Goal: Task Accomplishment & Management: Manage account settings

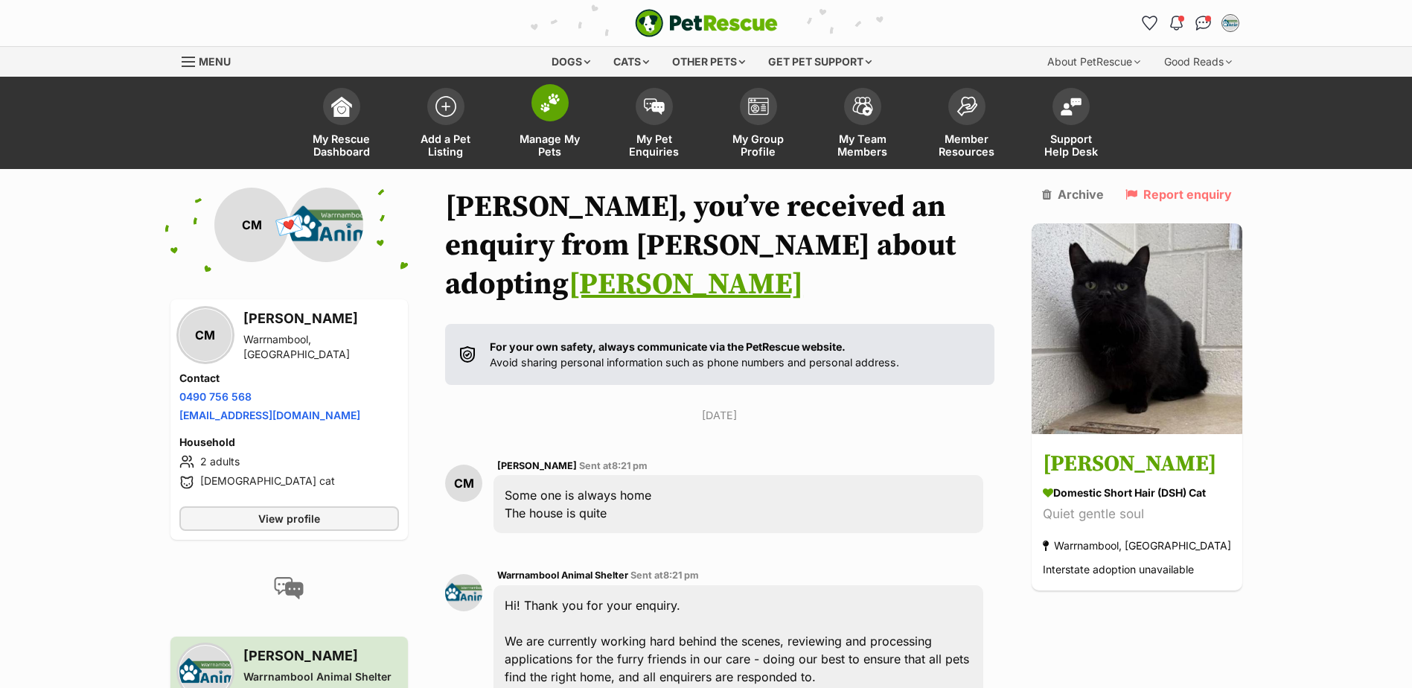
click at [546, 139] on span "Manage My Pets" at bounding box center [550, 144] width 67 height 25
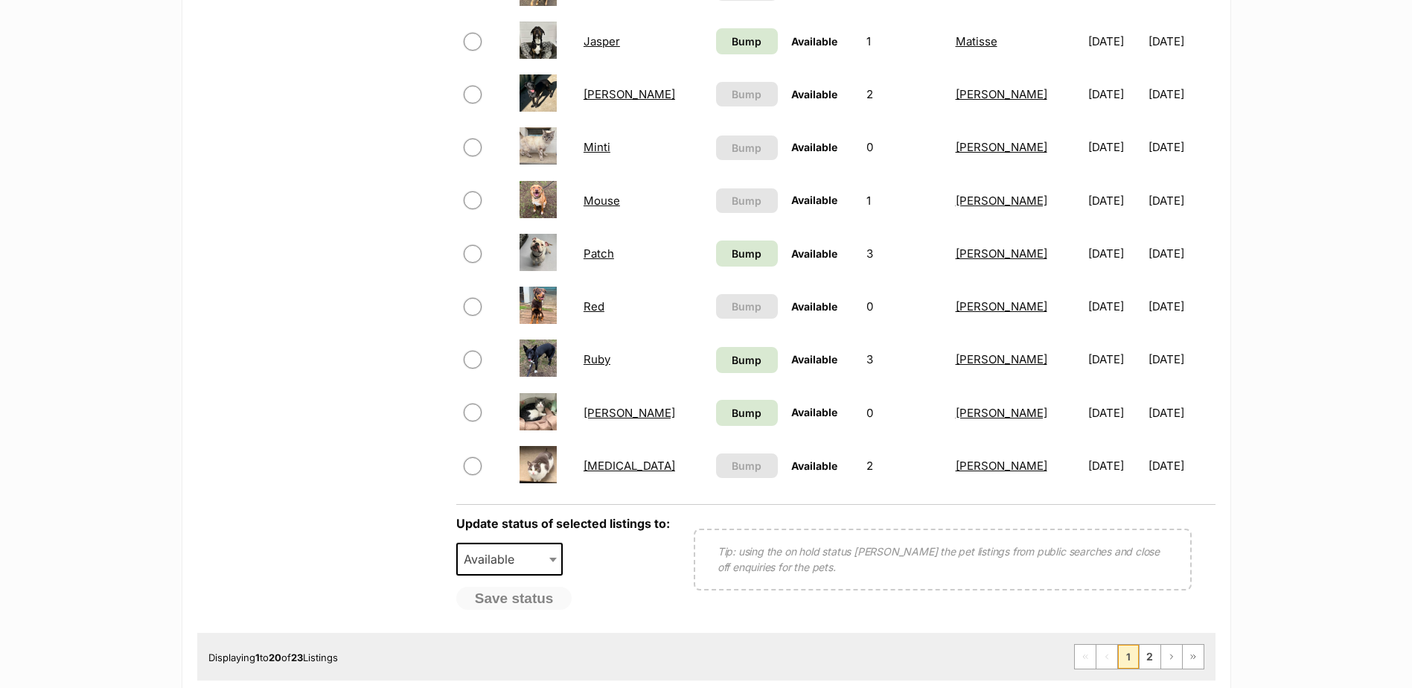
scroll to position [968, 0]
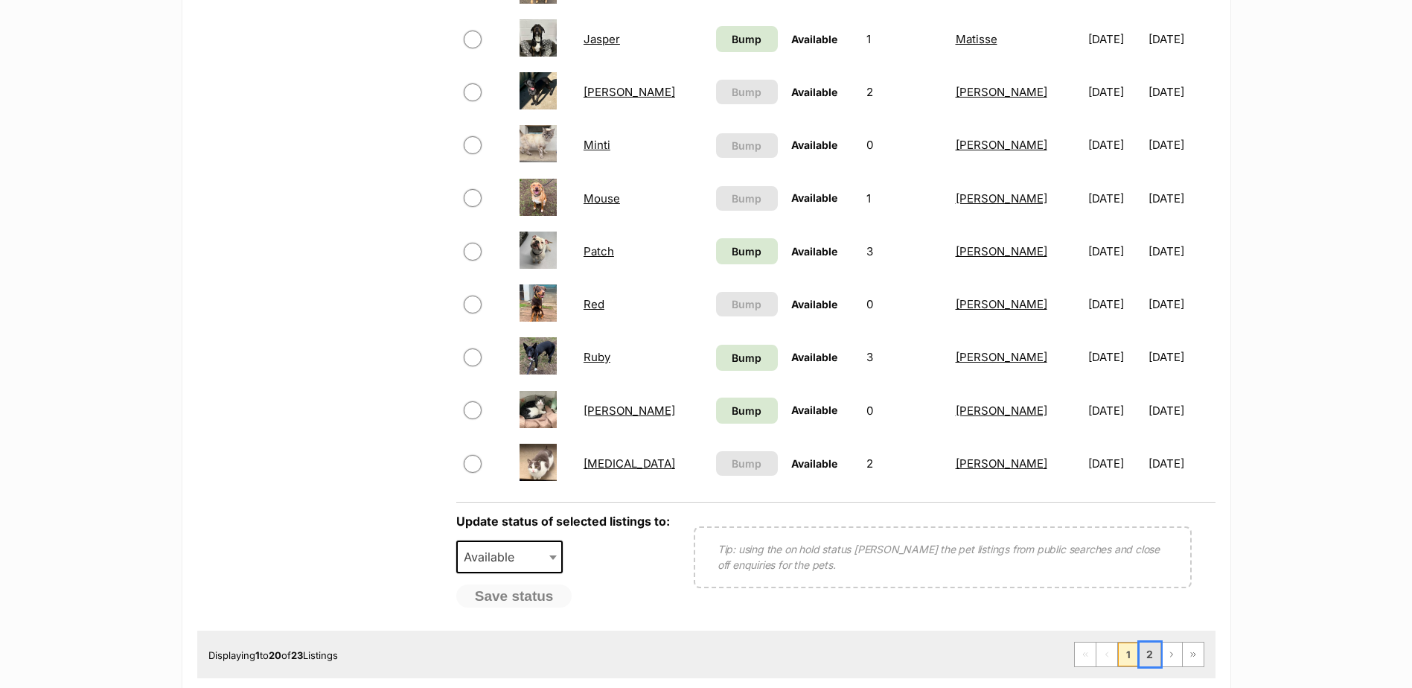
click at [1149, 657] on link "2" at bounding box center [1150, 654] width 21 height 24
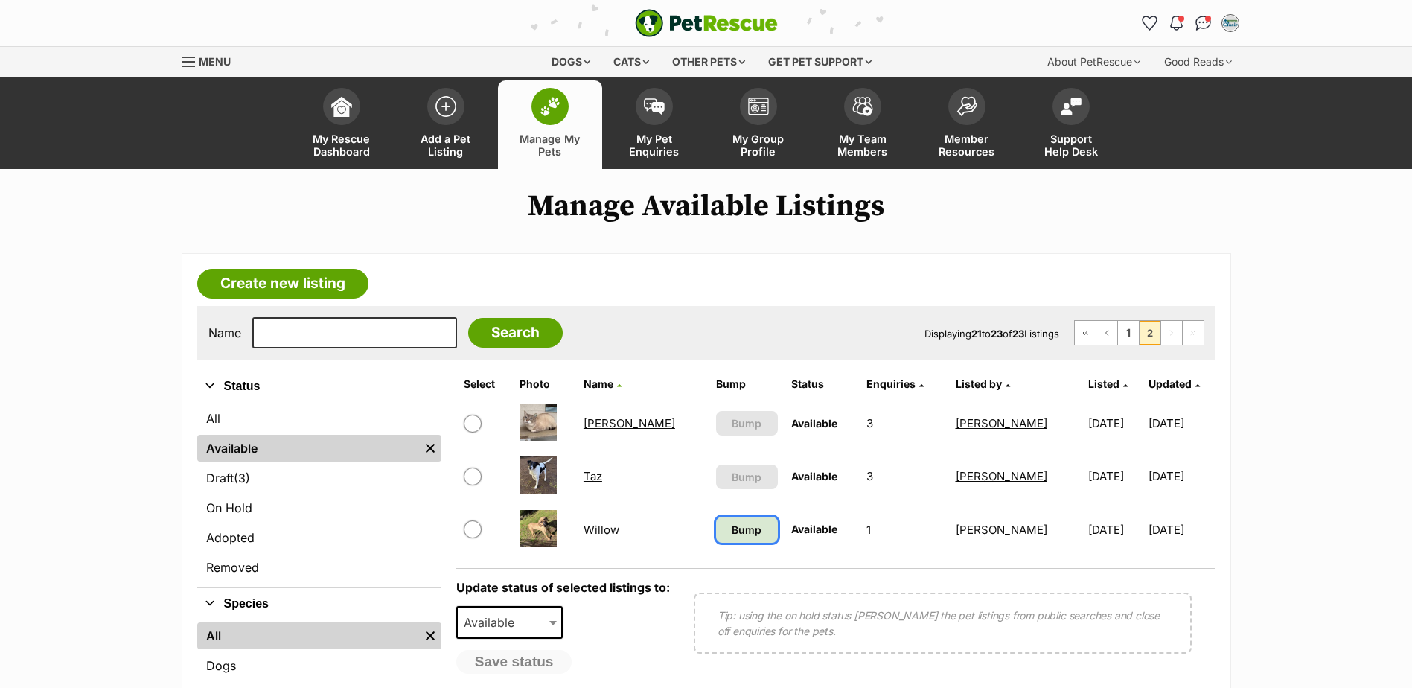
click at [732, 534] on span "Bump" at bounding box center [747, 530] width 30 height 16
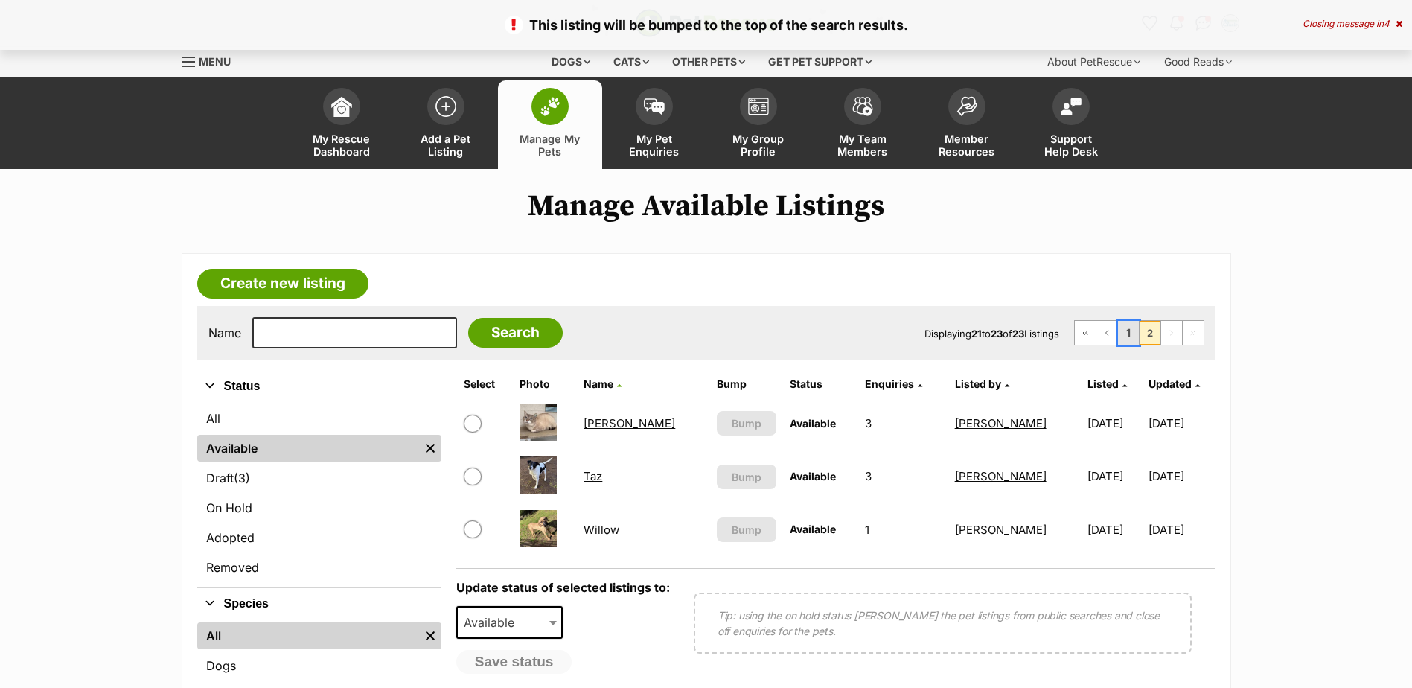
click at [1134, 331] on link "1" at bounding box center [1128, 333] width 21 height 24
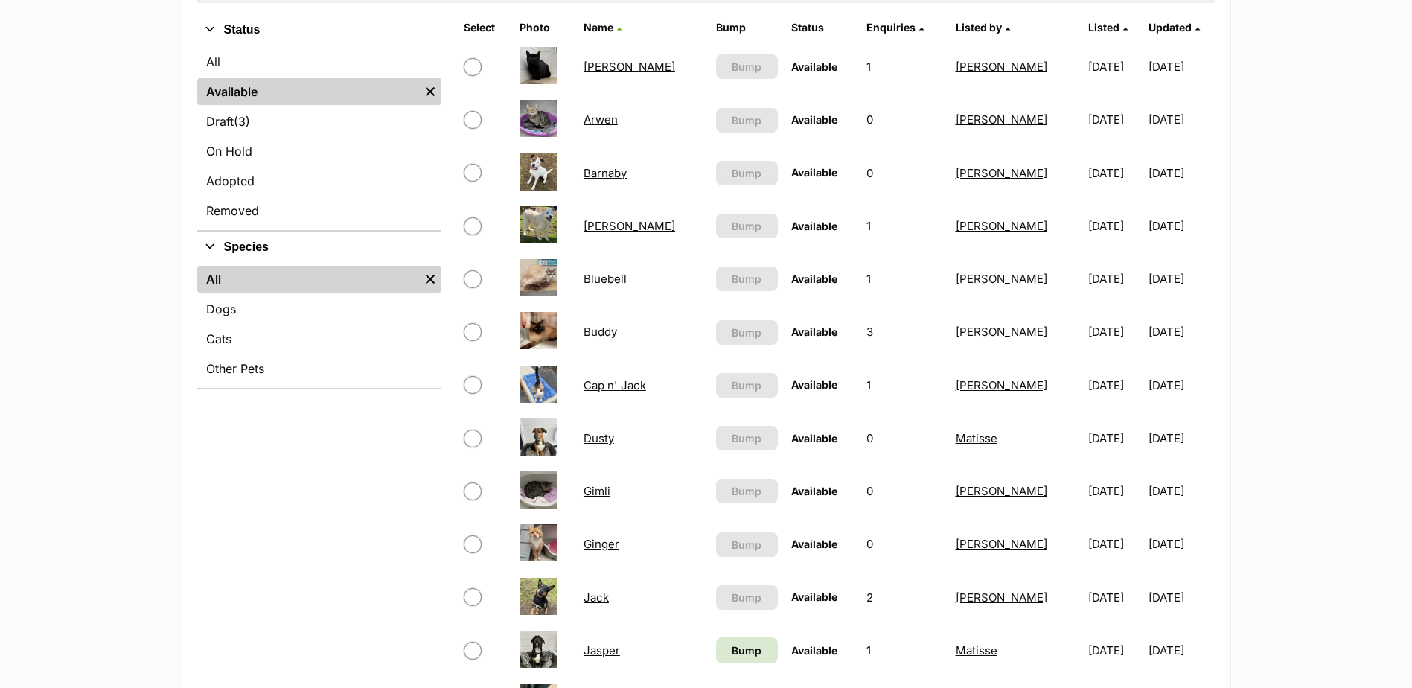
scroll to position [372, 0]
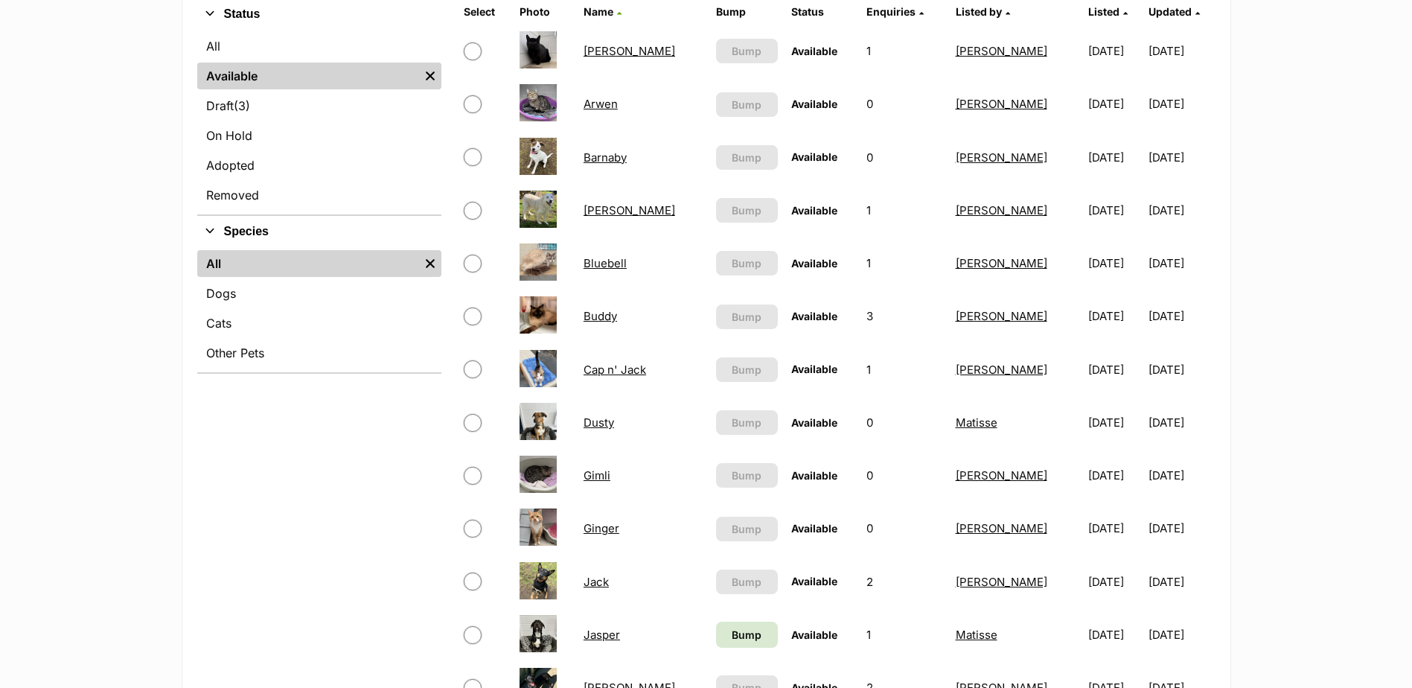
click at [470, 368] on input "checkbox" at bounding box center [473, 369] width 18 height 18
checkbox input "true"
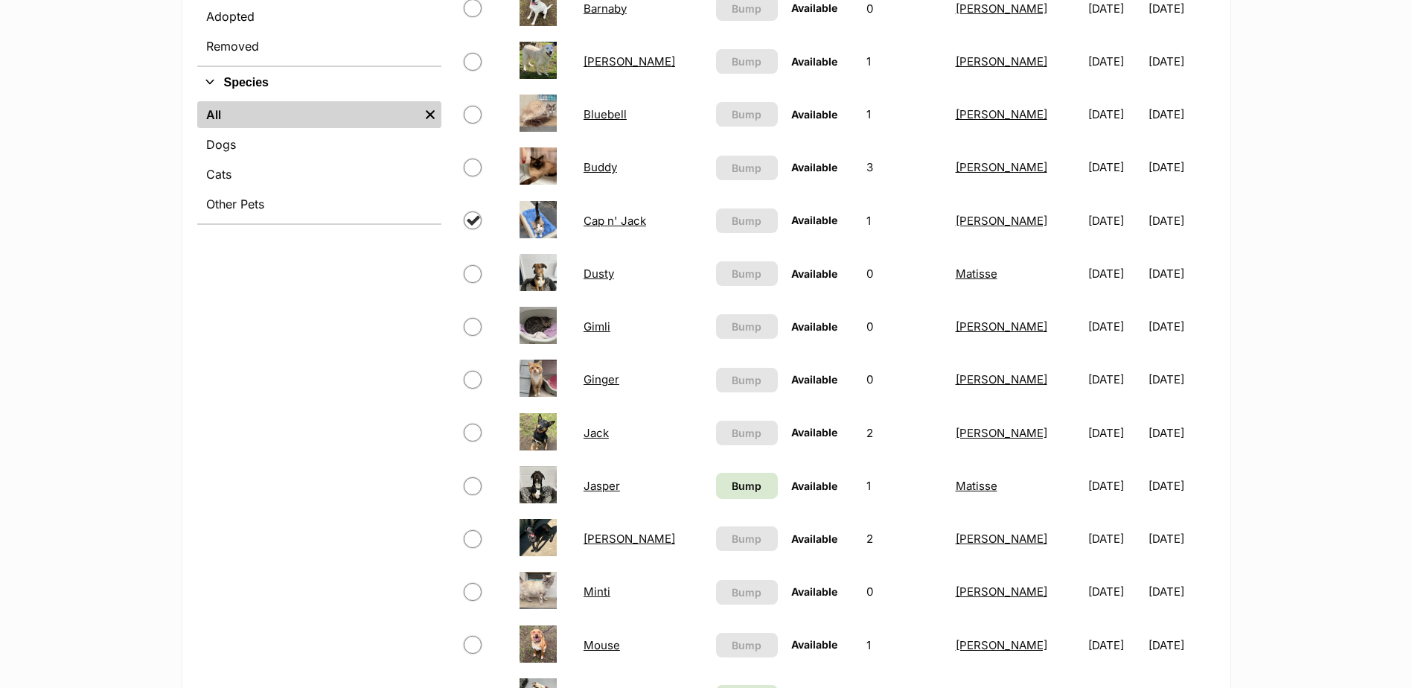
scroll to position [595, 0]
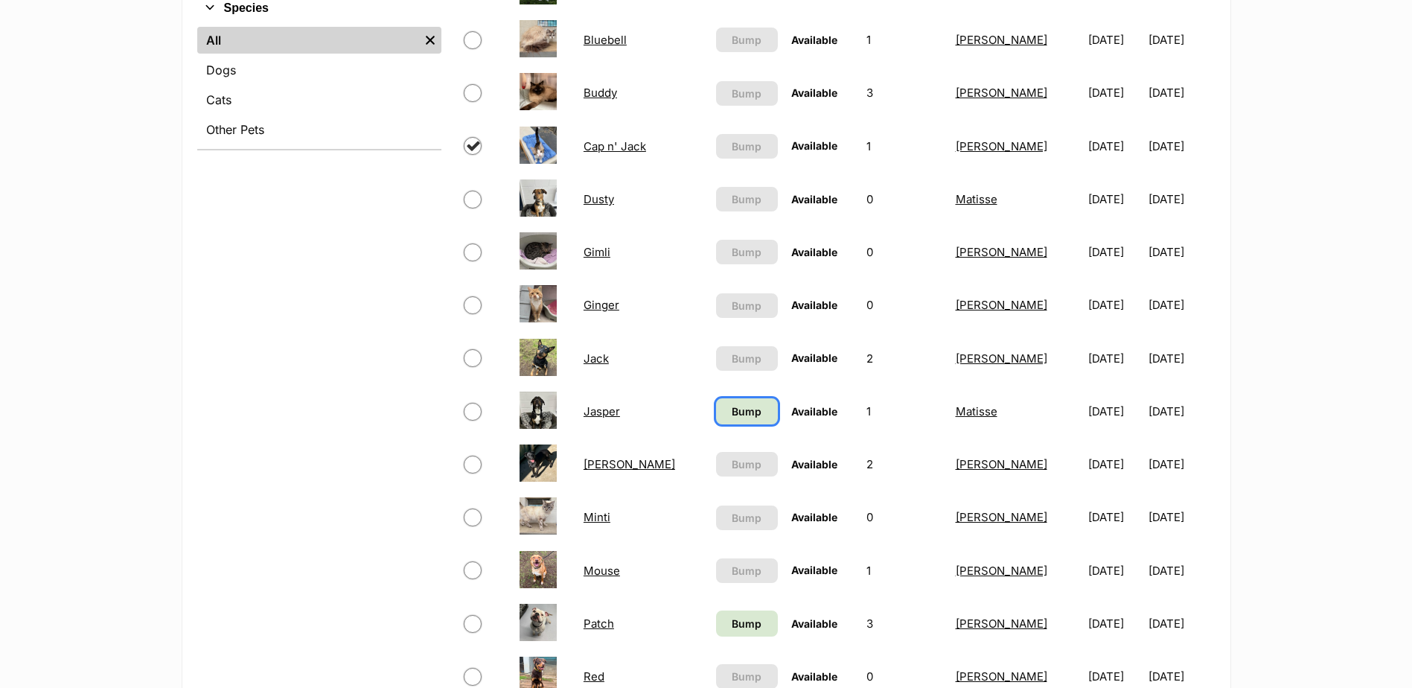
click at [732, 419] on span "Bump" at bounding box center [747, 411] width 30 height 16
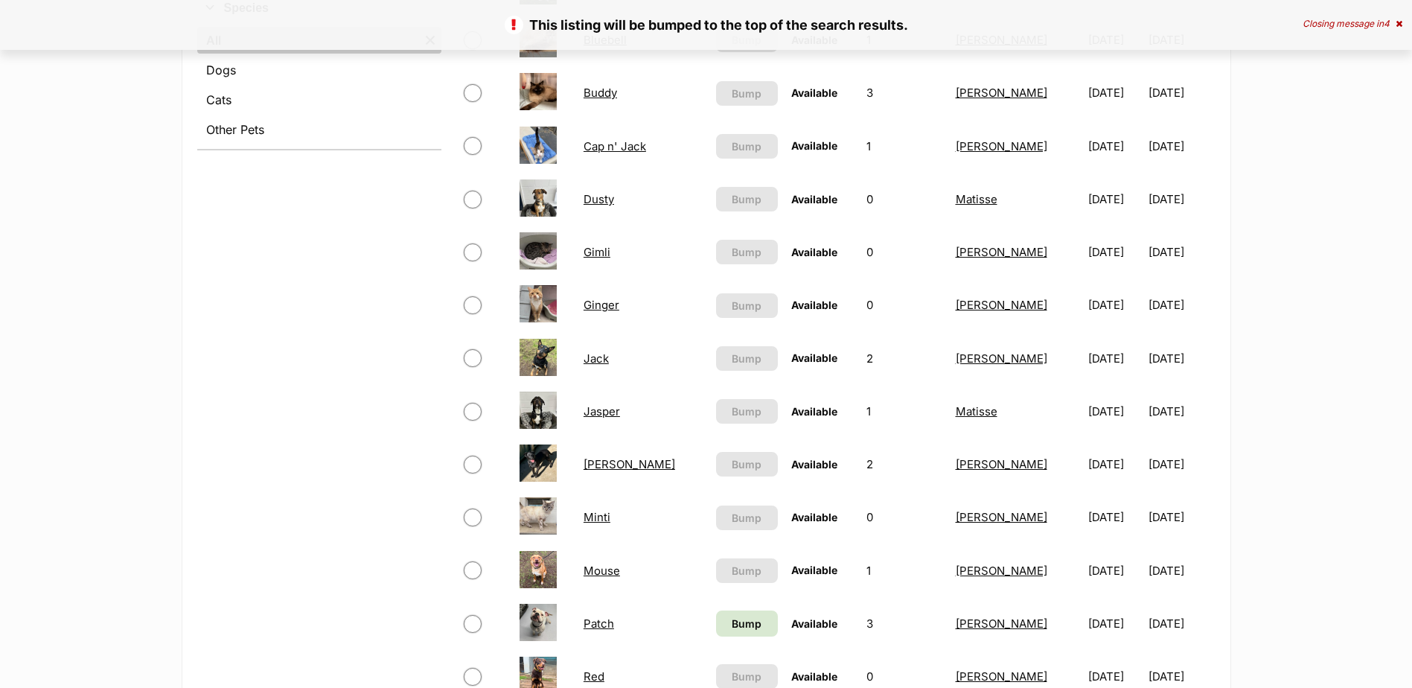
scroll to position [819, 0]
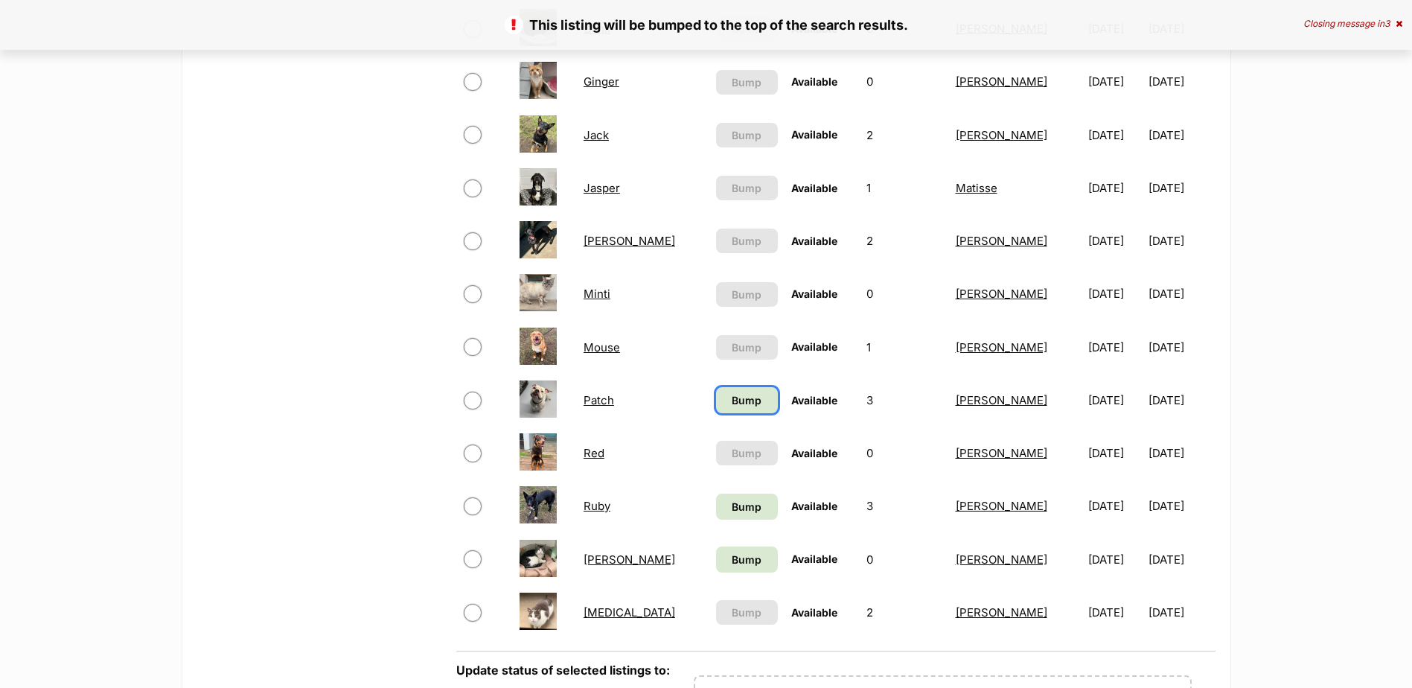
click at [732, 397] on span "Bump" at bounding box center [747, 400] width 30 height 16
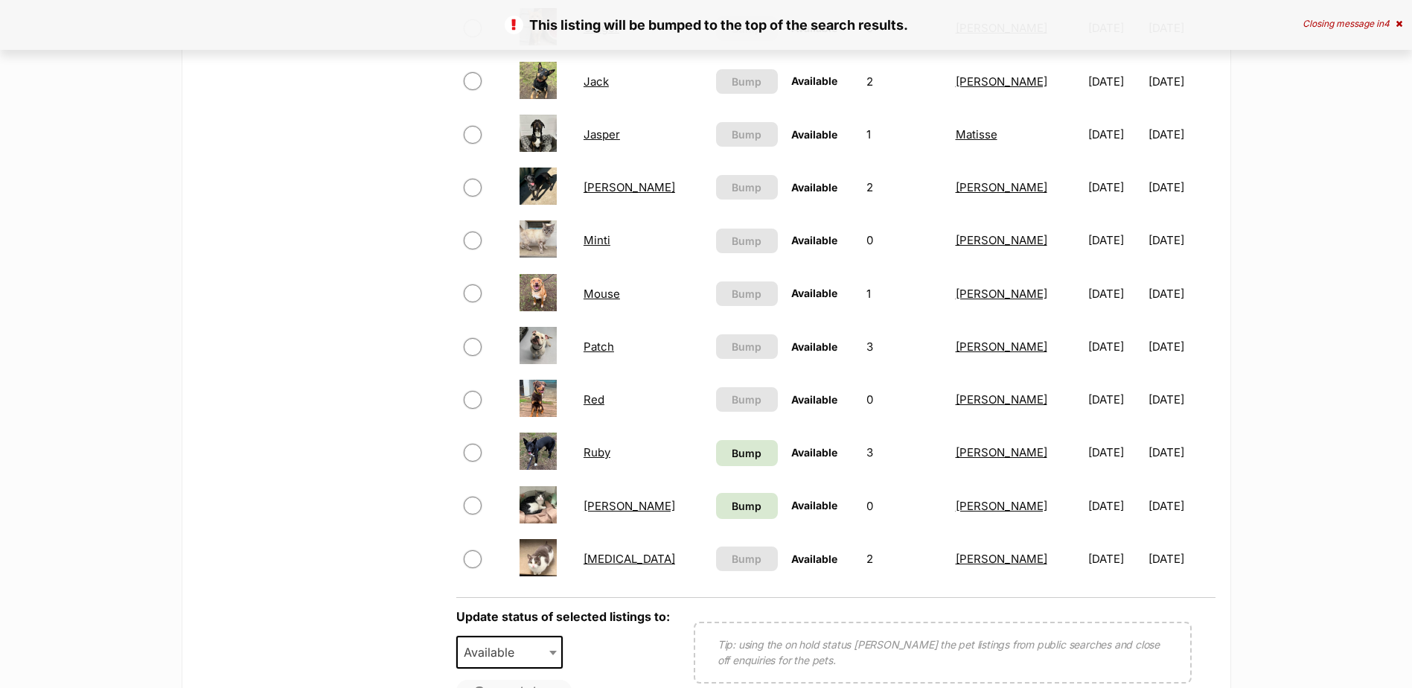
scroll to position [893, 0]
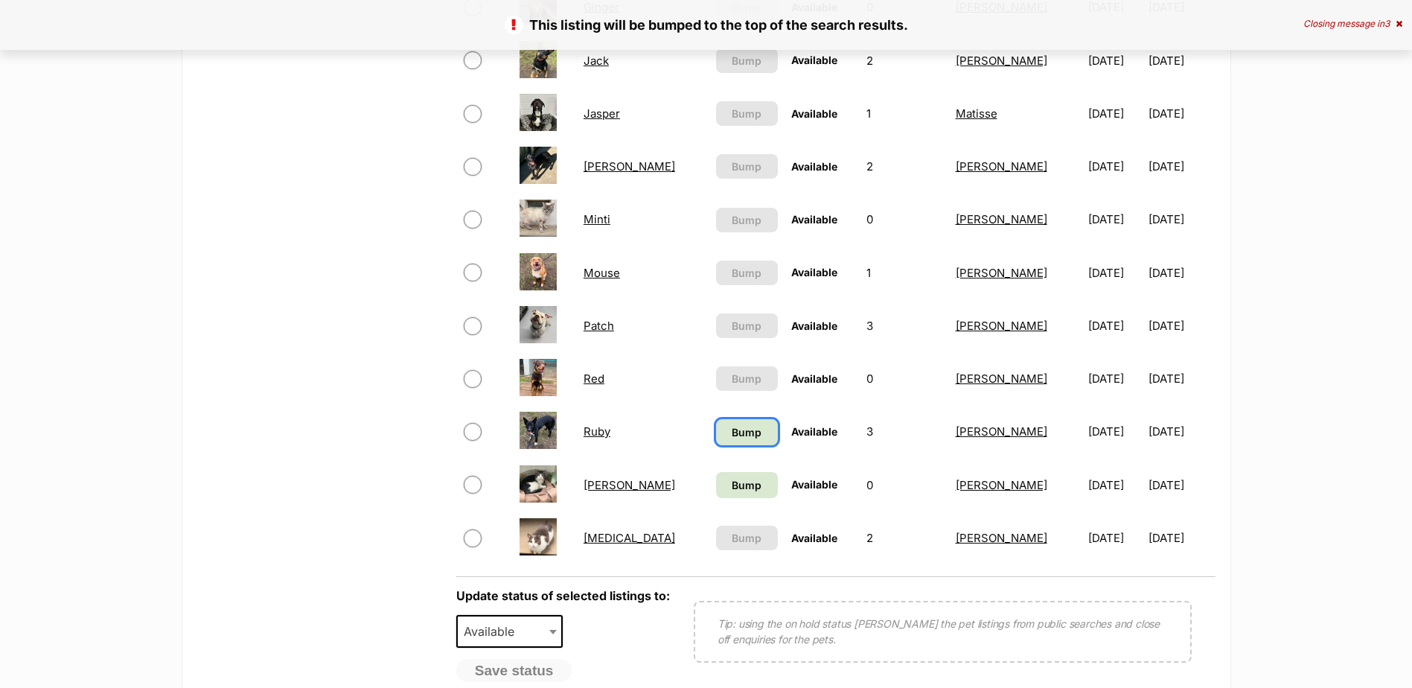
click at [732, 435] on span "Bump" at bounding box center [747, 432] width 30 height 16
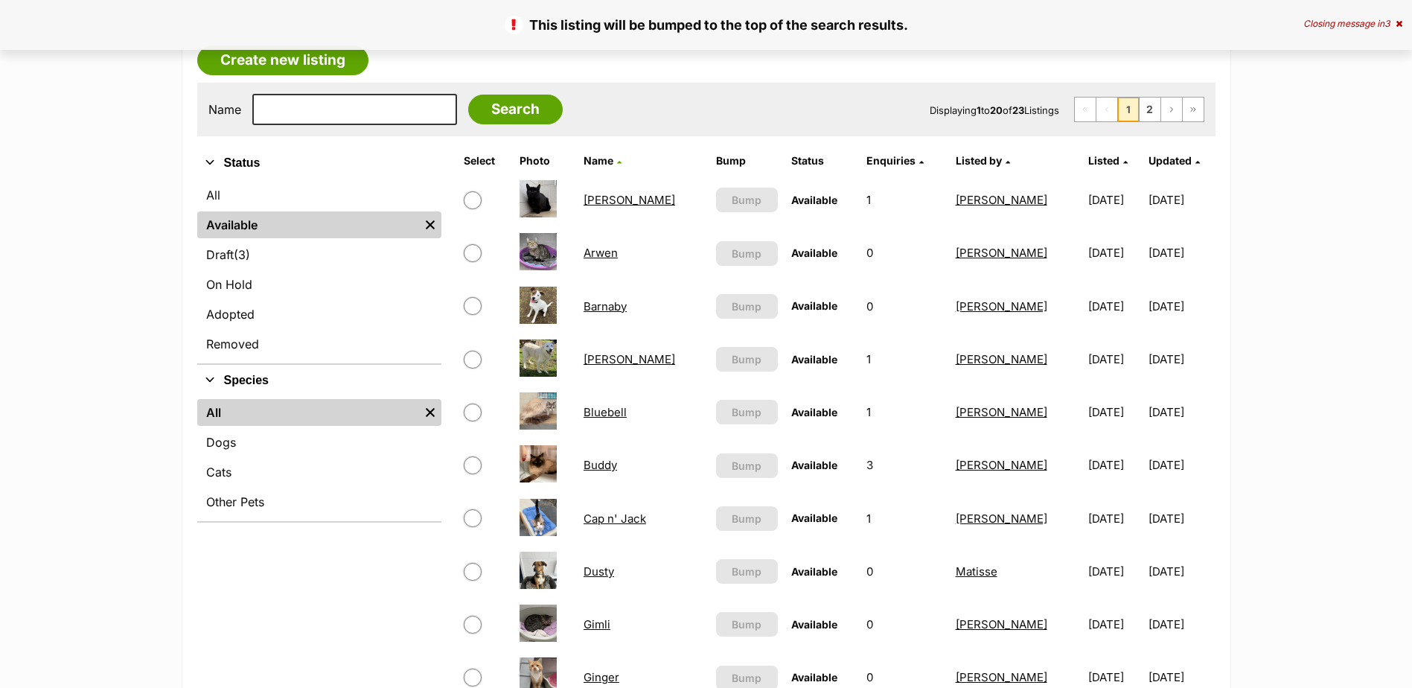
scroll to position [447, 0]
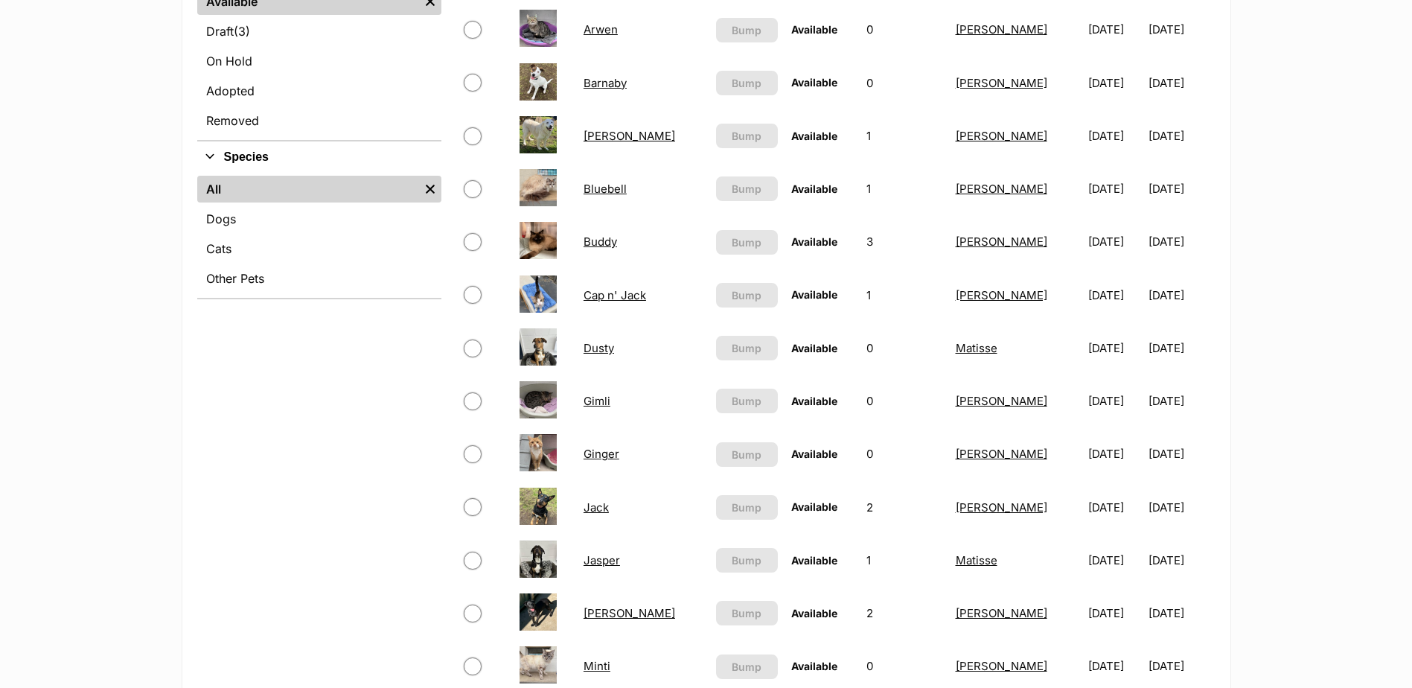
click at [479, 297] on input "checkbox" at bounding box center [473, 295] width 18 height 18
checkbox input "true"
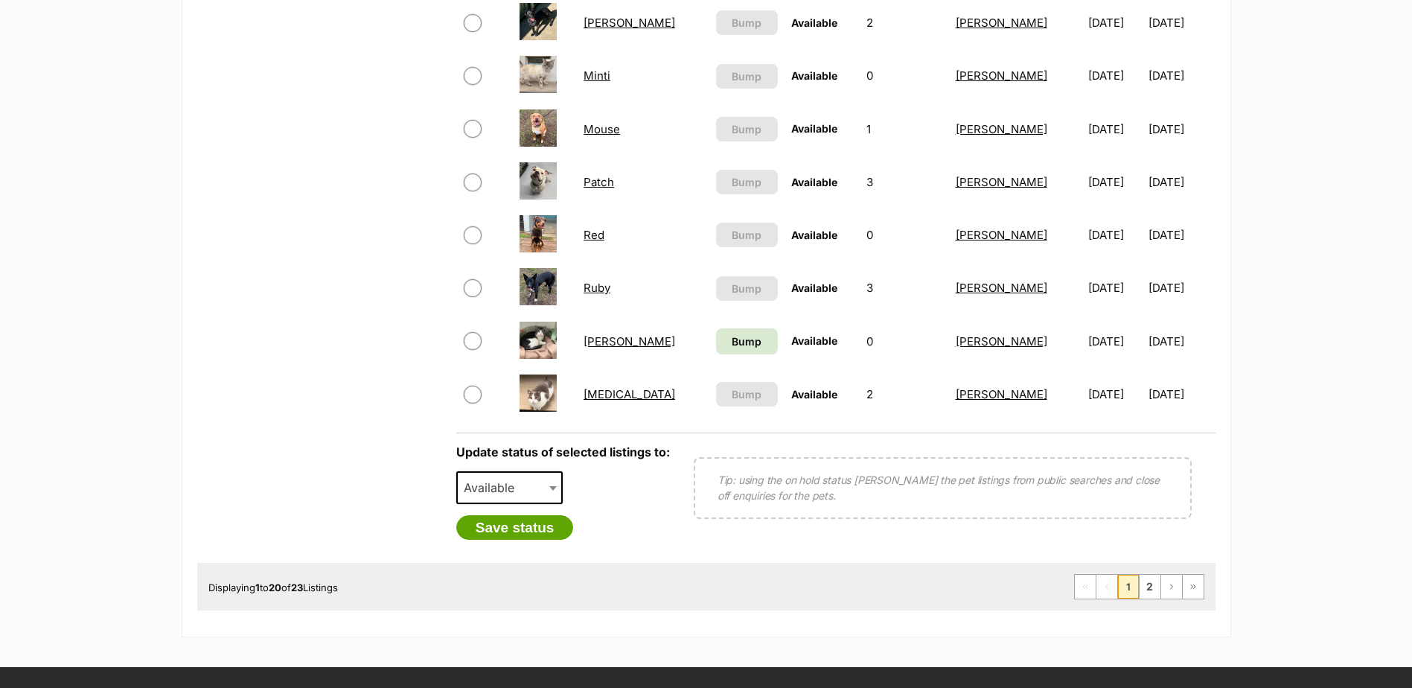
scroll to position [1042, 0]
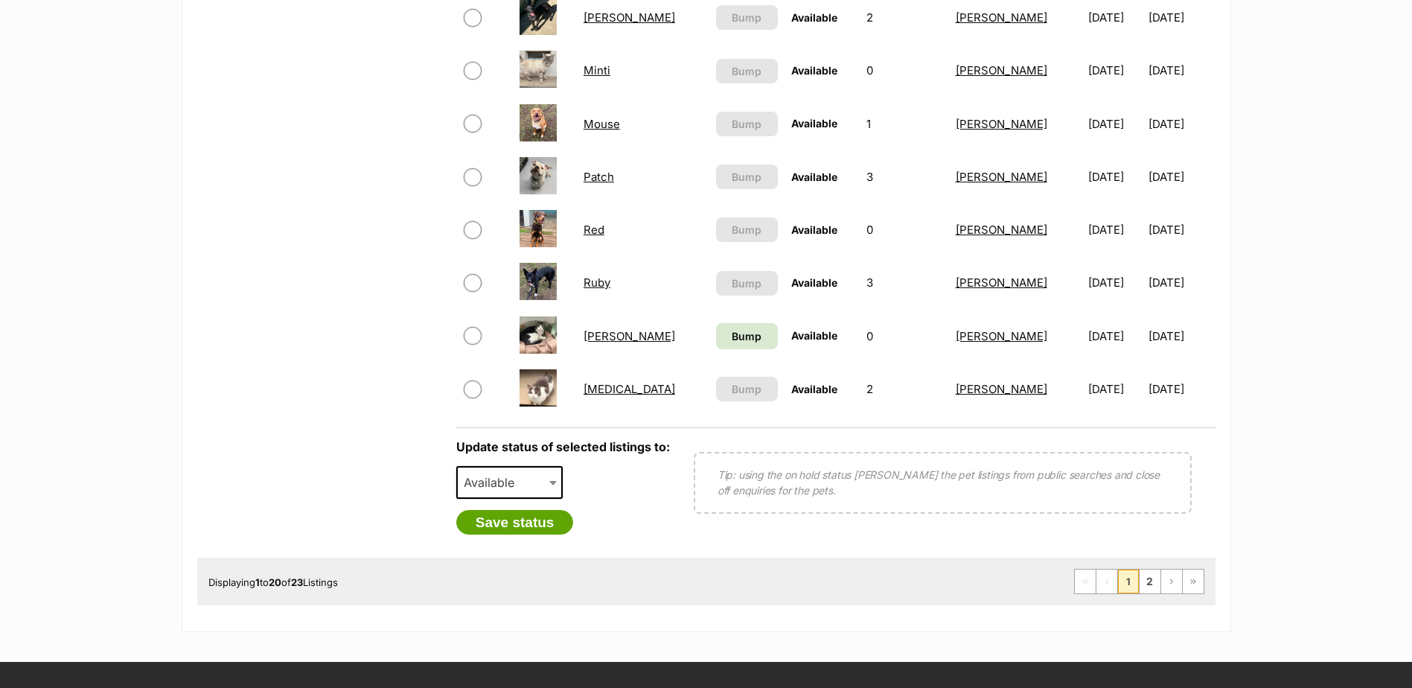
click at [475, 392] on input "checkbox" at bounding box center [473, 389] width 18 height 18
checkbox input "true"
click at [521, 488] on span "Available" at bounding box center [493, 482] width 71 height 21
select select "rehomed"
click at [504, 524] on button "Save status" at bounding box center [515, 522] width 118 height 25
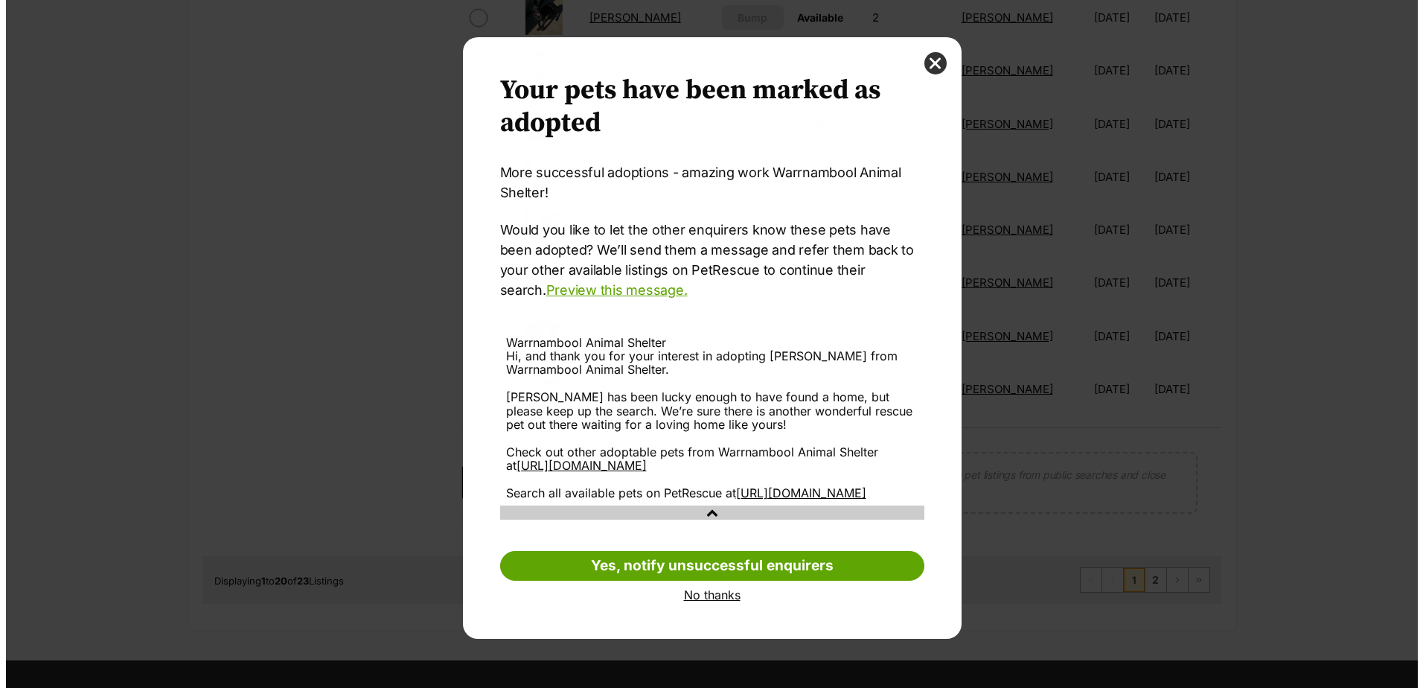
scroll to position [0, 0]
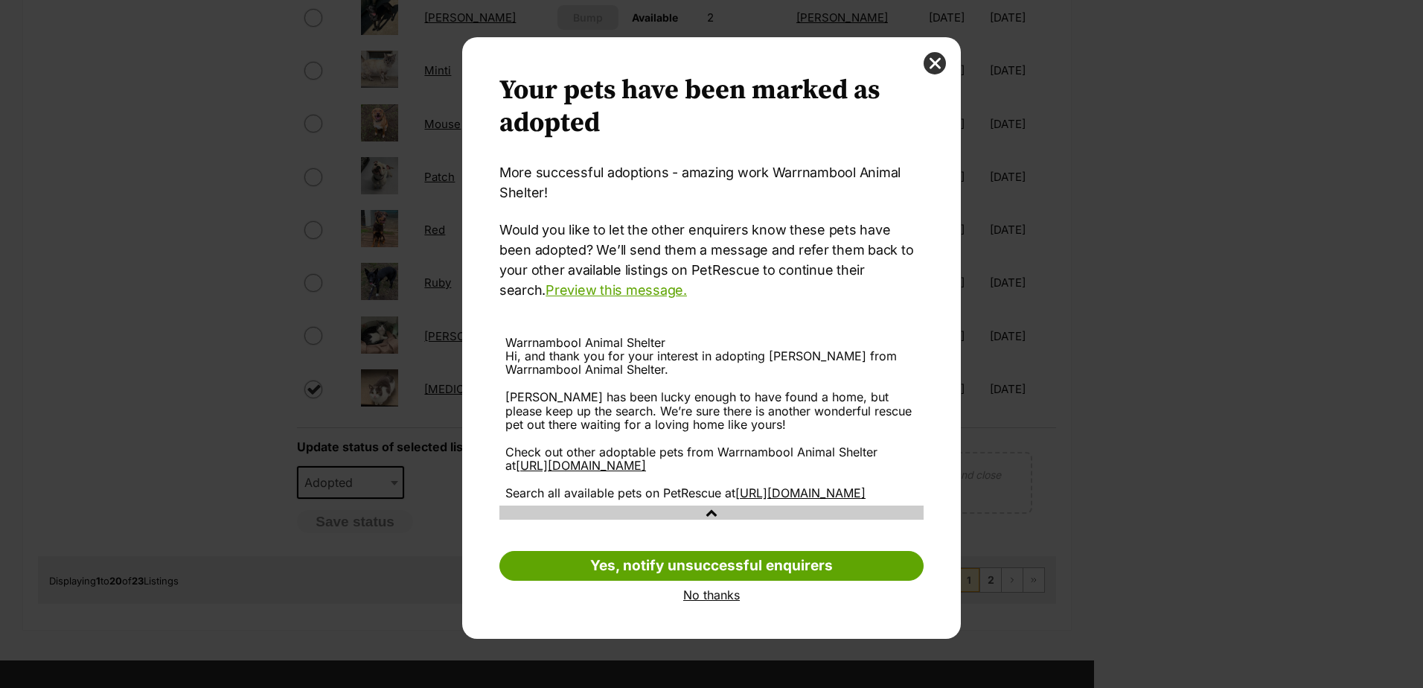
click at [700, 601] on link "No thanks" at bounding box center [711, 594] width 424 height 13
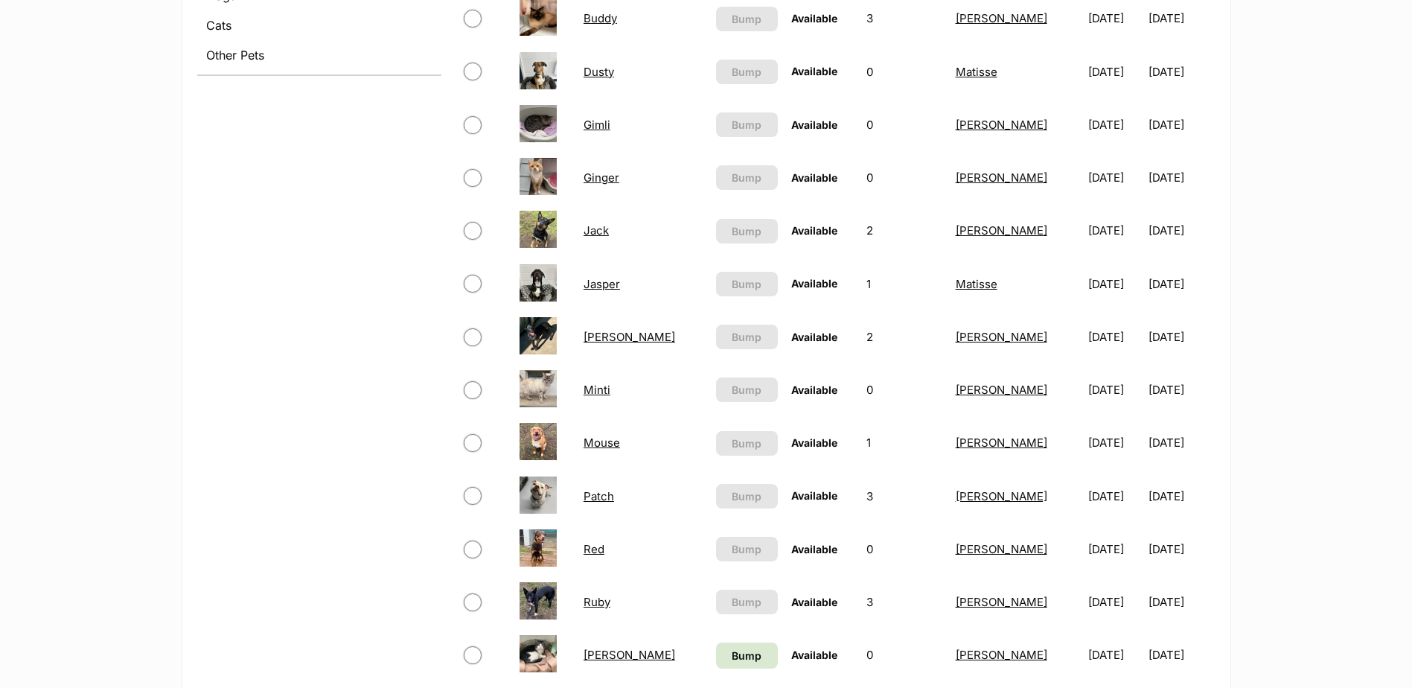
scroll to position [298, 0]
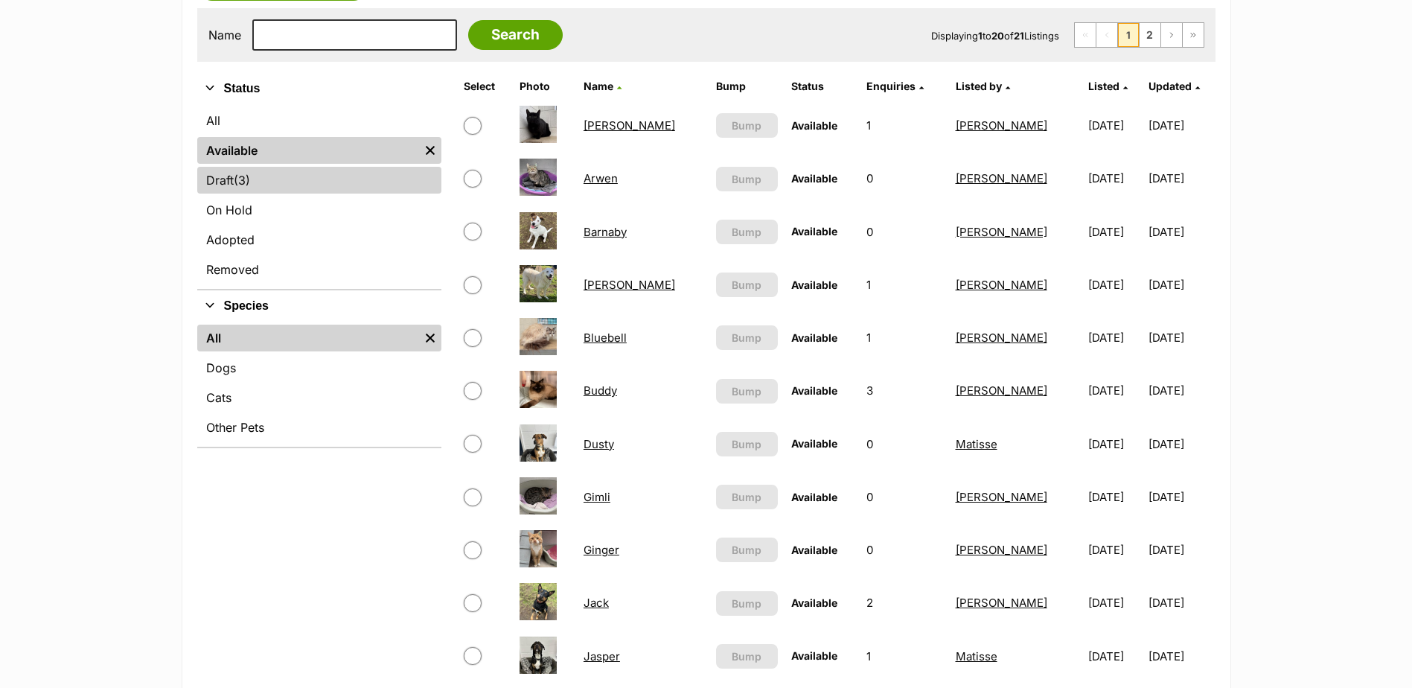
click at [237, 181] on span "(3)" at bounding box center [242, 180] width 16 height 18
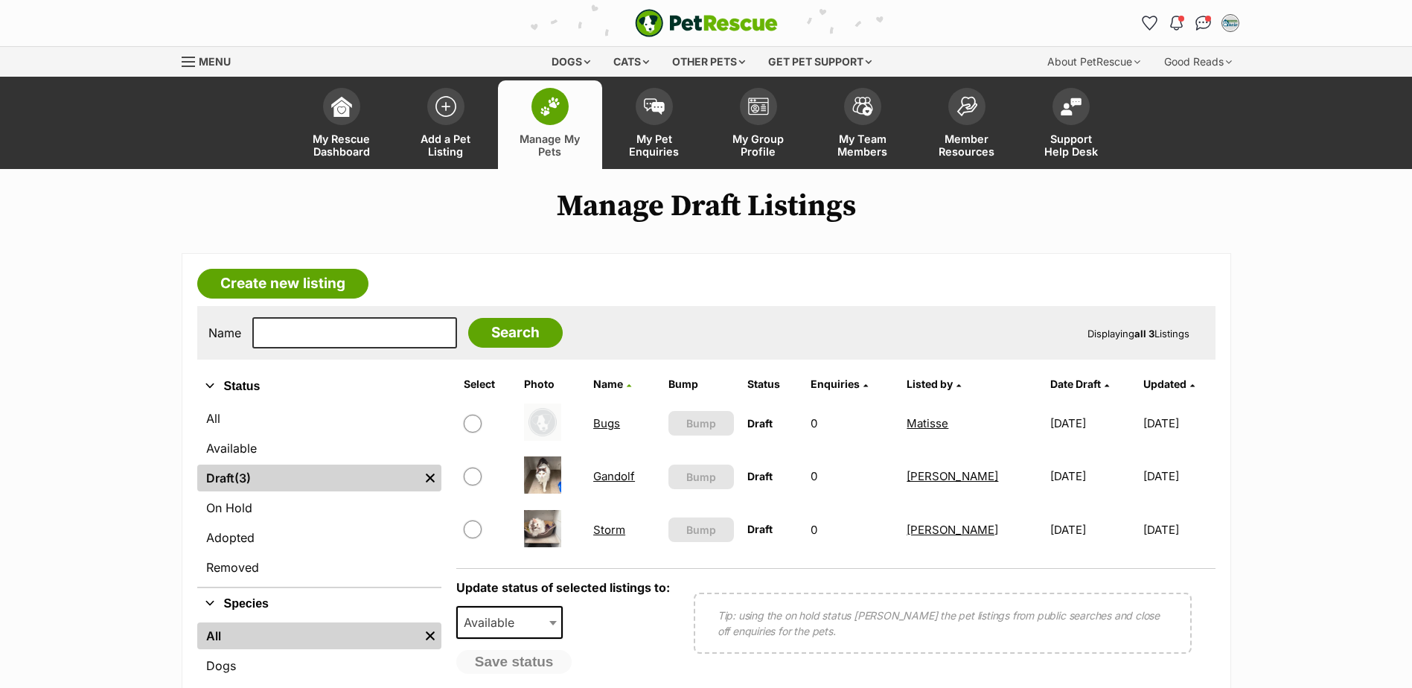
click at [479, 529] on input "checkbox" at bounding box center [473, 529] width 18 height 18
checkbox input "true"
click at [543, 622] on span "Available" at bounding box center [509, 622] width 107 height 33
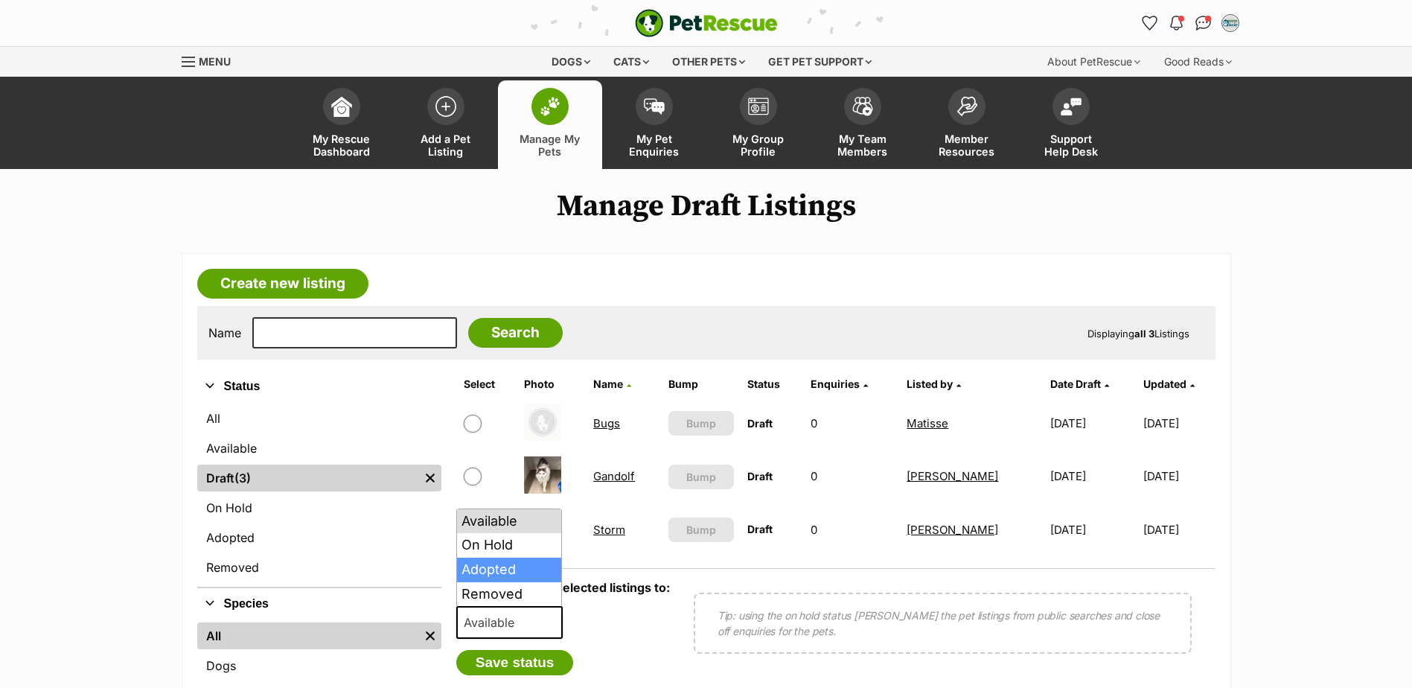
select select "rehomed"
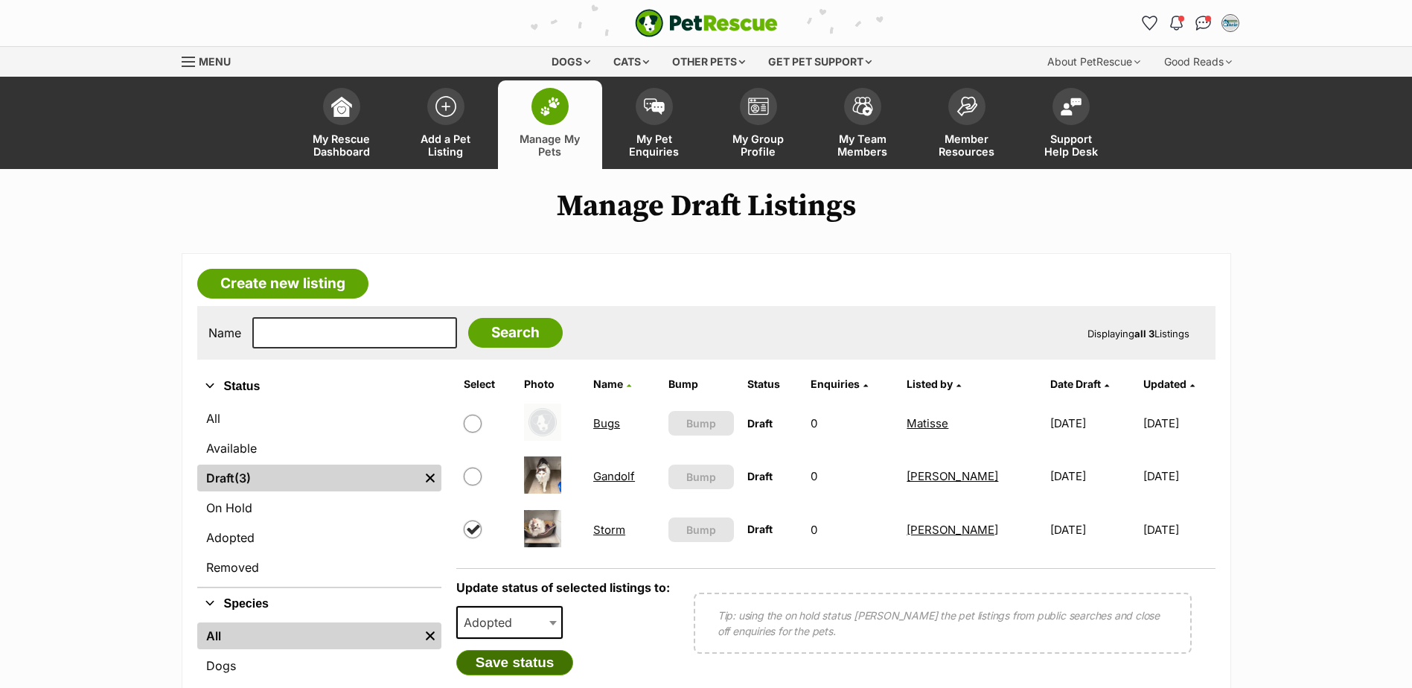
click at [520, 661] on button "Save status" at bounding box center [515, 662] width 118 height 25
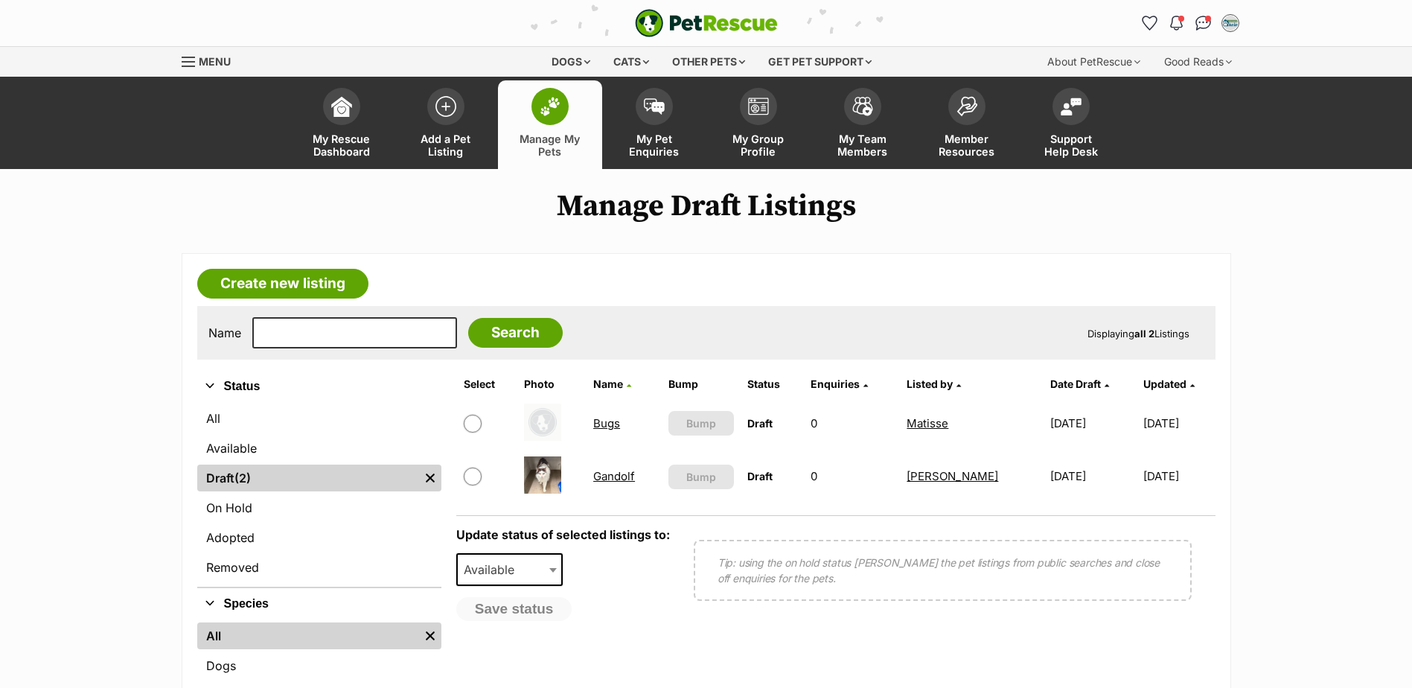
click at [240, 445] on link "Available" at bounding box center [319, 448] width 244 height 27
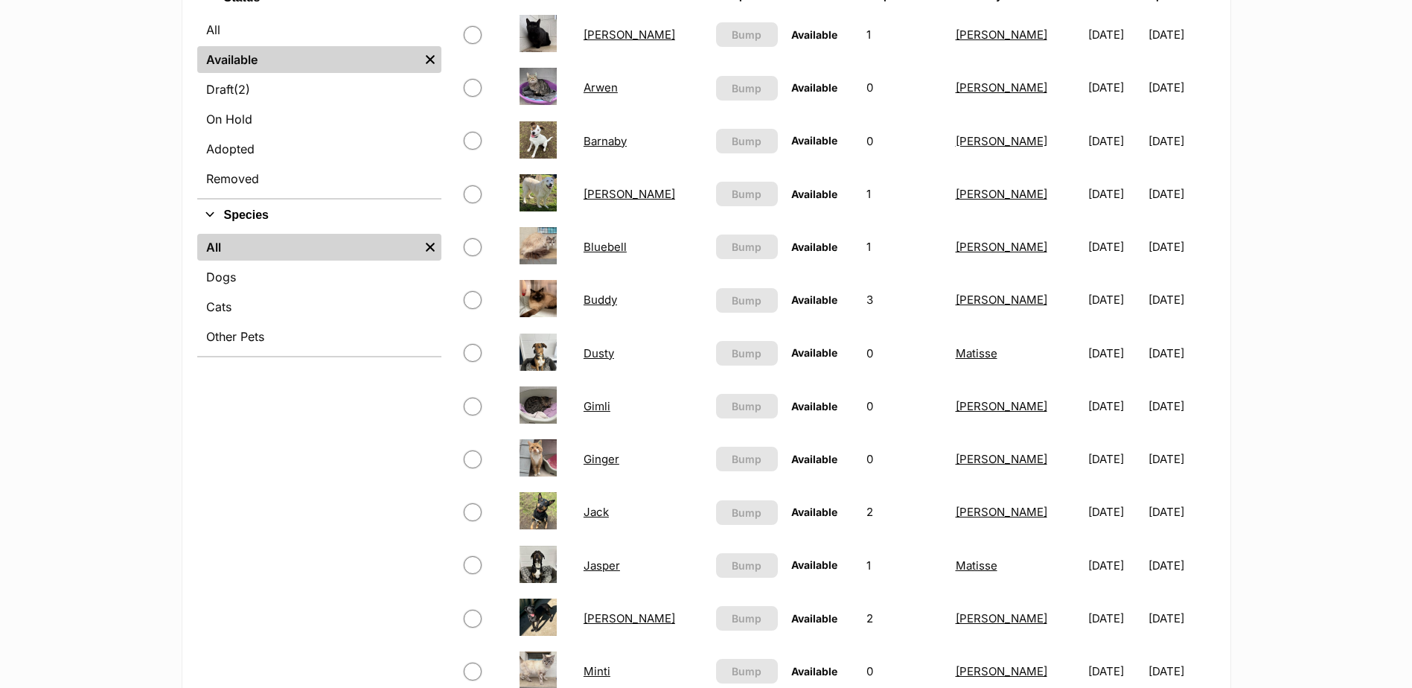
scroll to position [521, 0]
